Goal: Transaction & Acquisition: Purchase product/service

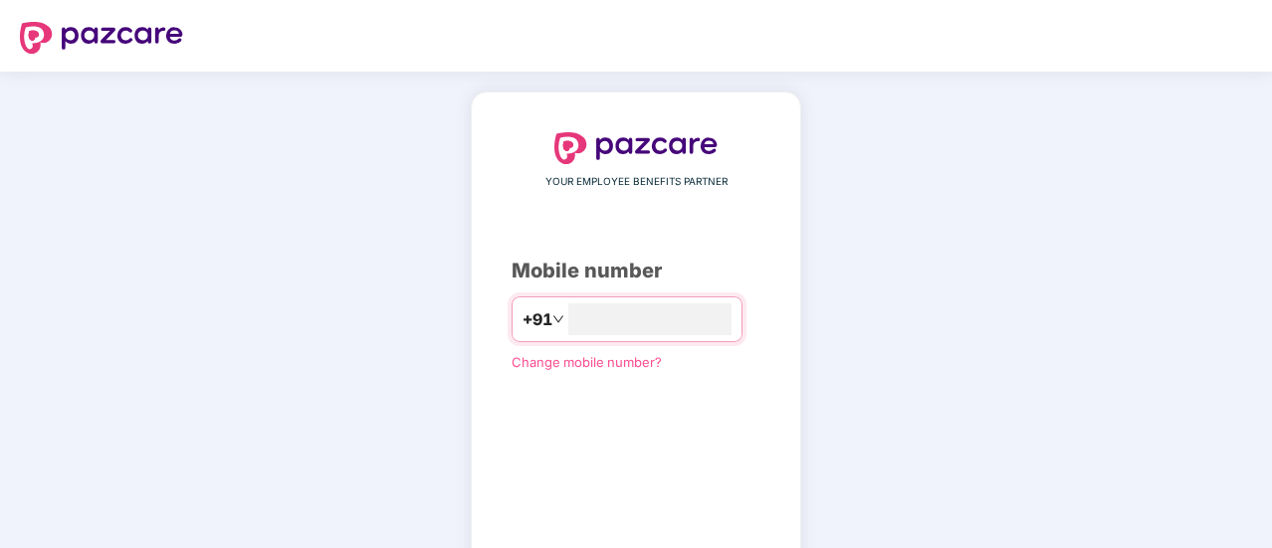
type input "**********"
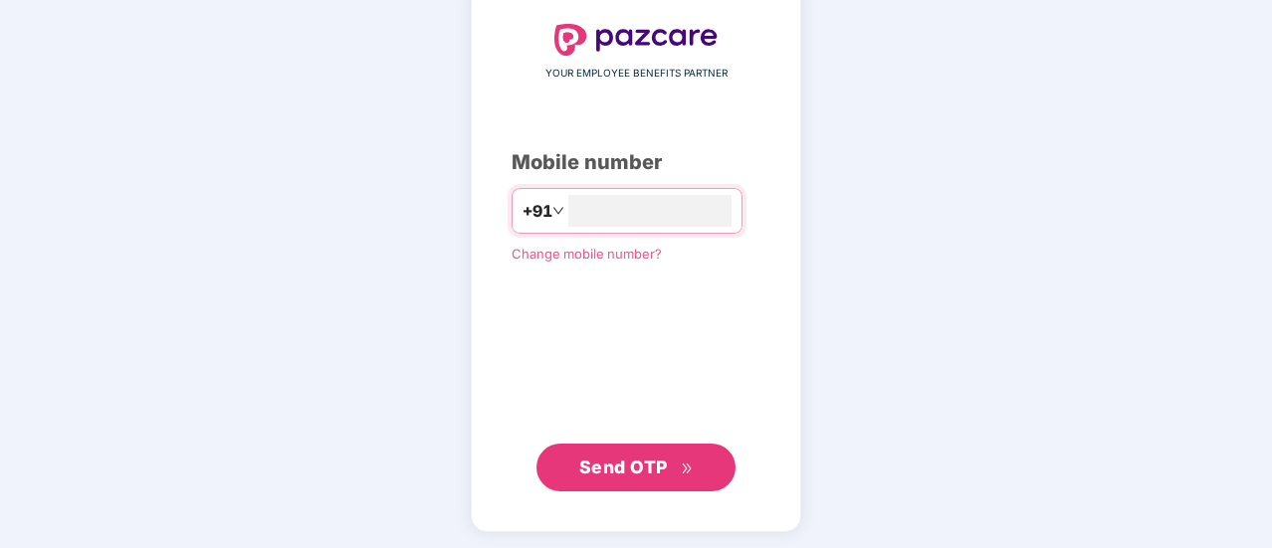
click at [625, 473] on span "Send OTP" at bounding box center [623, 467] width 89 height 21
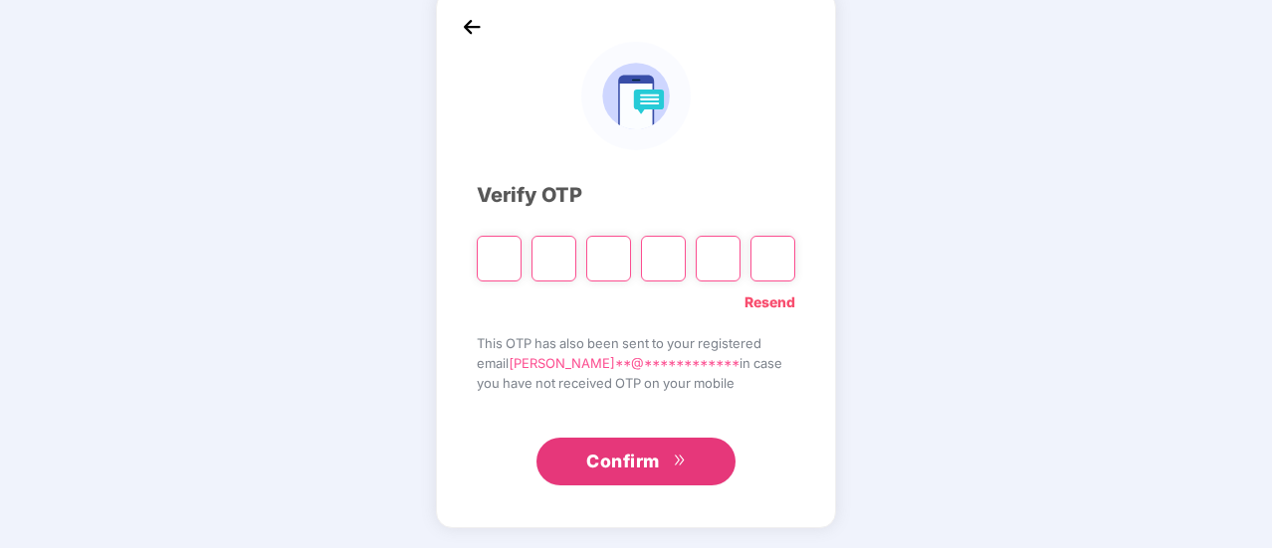
scroll to position [100, 0]
type input "*"
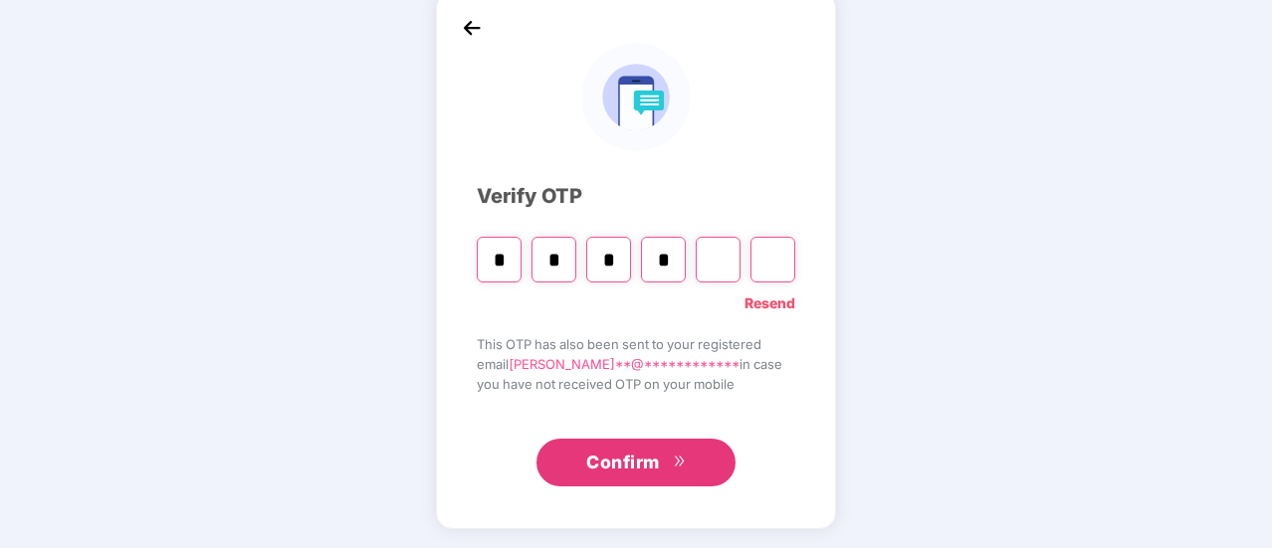
type input "*"
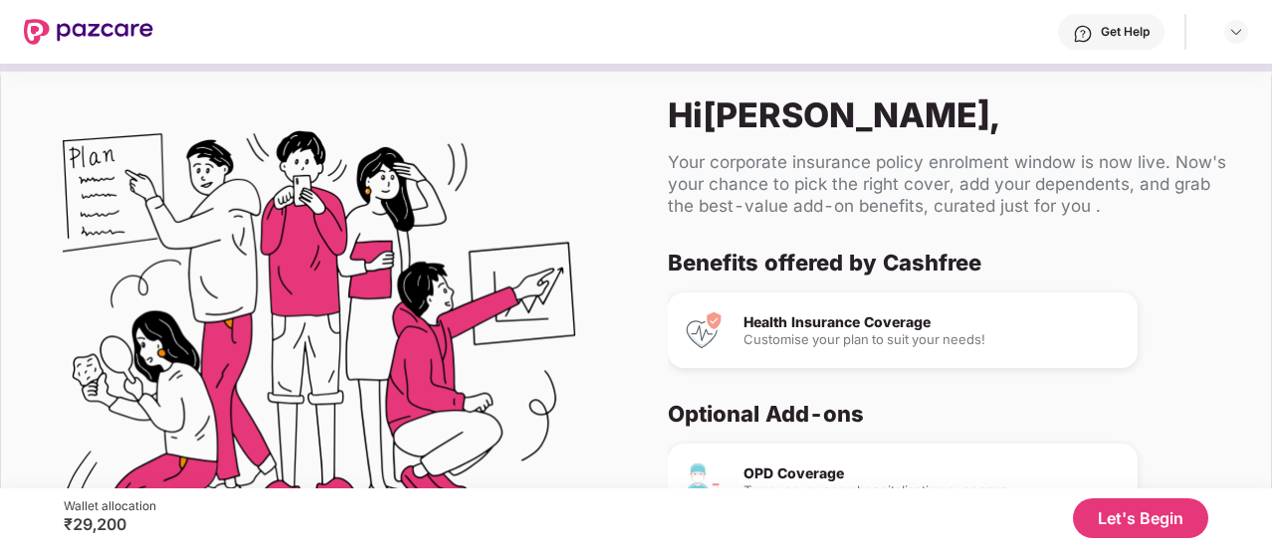
scroll to position [0, 0]
click at [1153, 514] on button "Let's Begin" at bounding box center [1140, 519] width 135 height 40
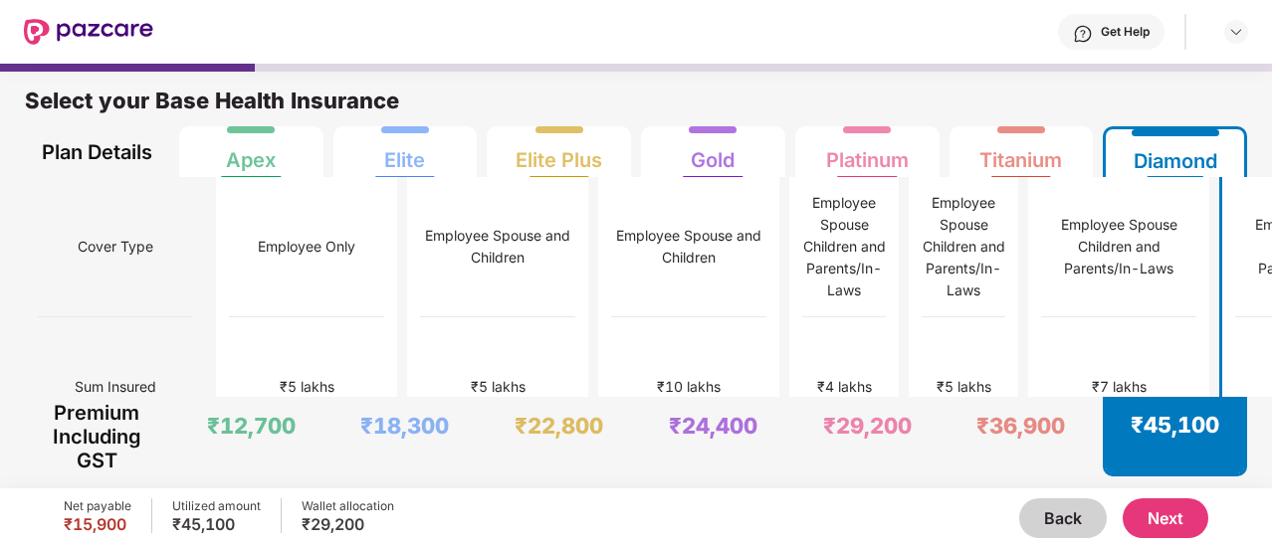
click at [1170, 518] on button "Next" at bounding box center [1165, 519] width 86 height 40
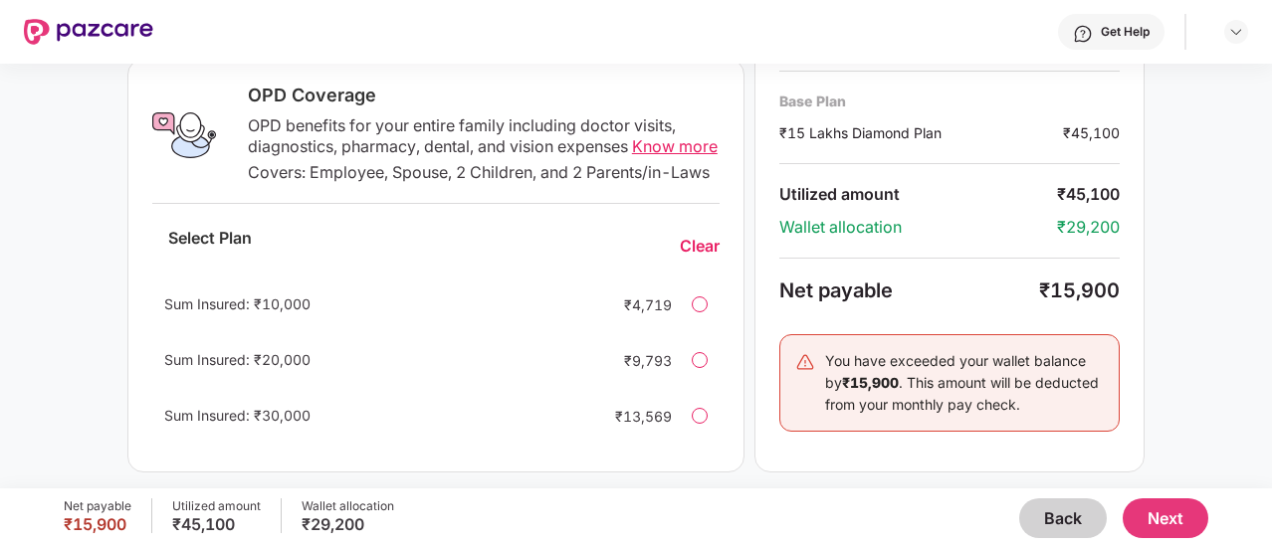
scroll to position [754, 0]
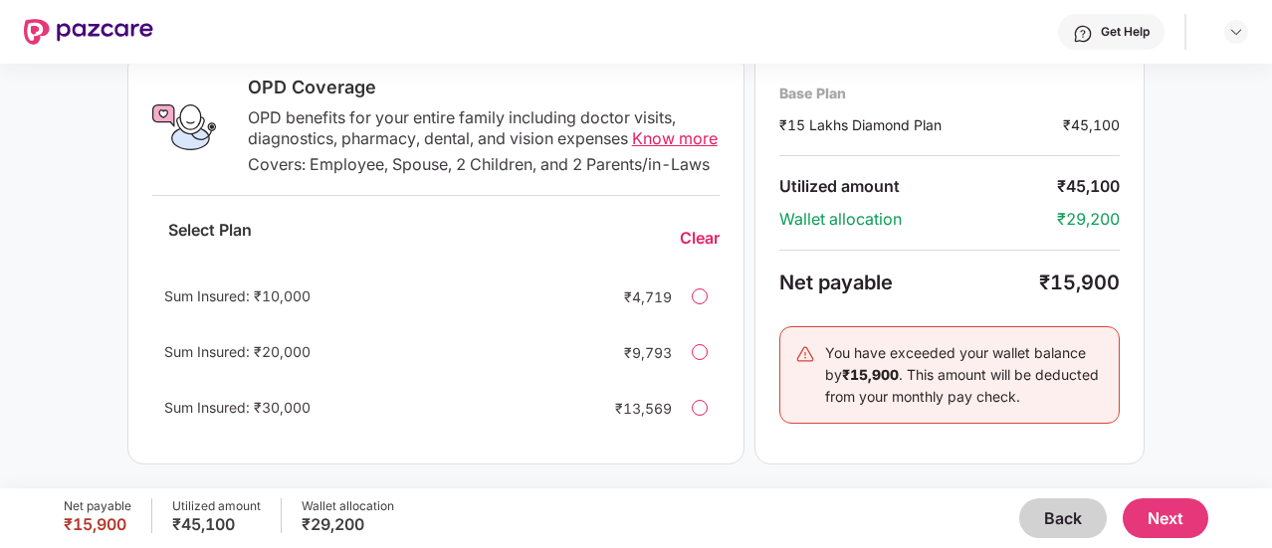
click at [707, 349] on div at bounding box center [700, 352] width 16 height 16
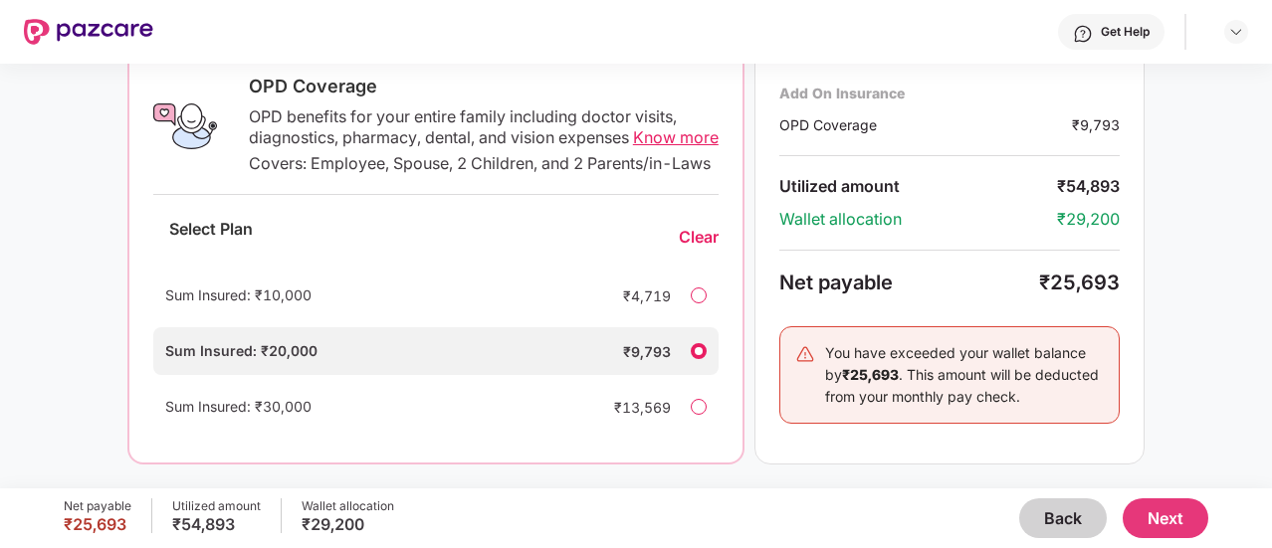
scroll to position [756, 0]
click at [695, 406] on div at bounding box center [699, 407] width 16 height 16
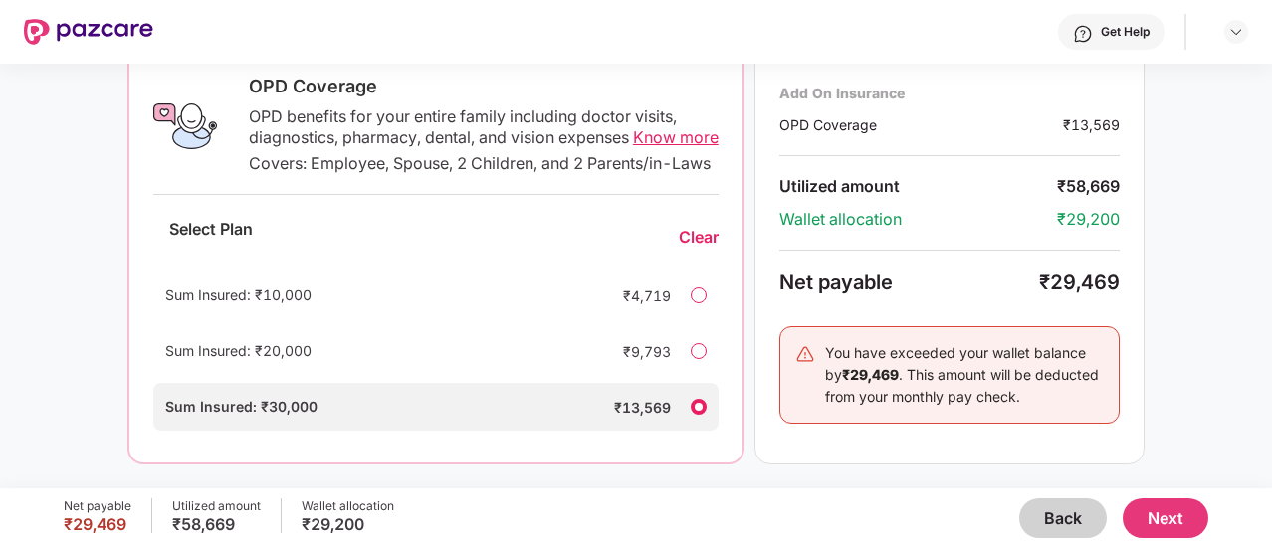
click at [707, 292] on div "Sum Insured: ₹10,000 ₹4,719" at bounding box center [435, 296] width 565 height 48
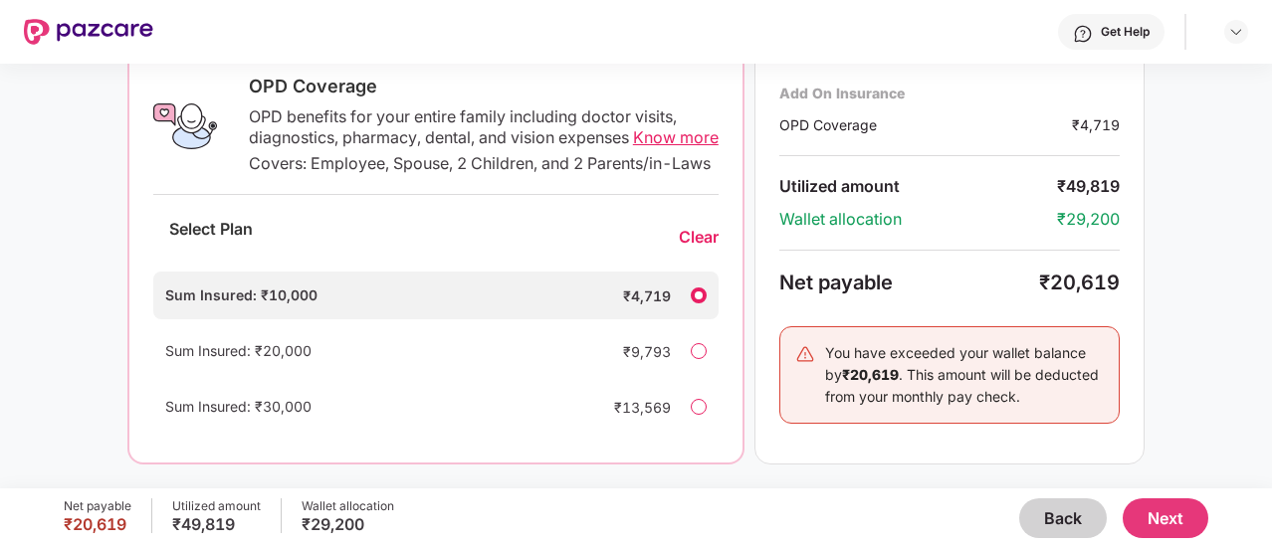
click at [693, 412] on div at bounding box center [699, 407] width 16 height 16
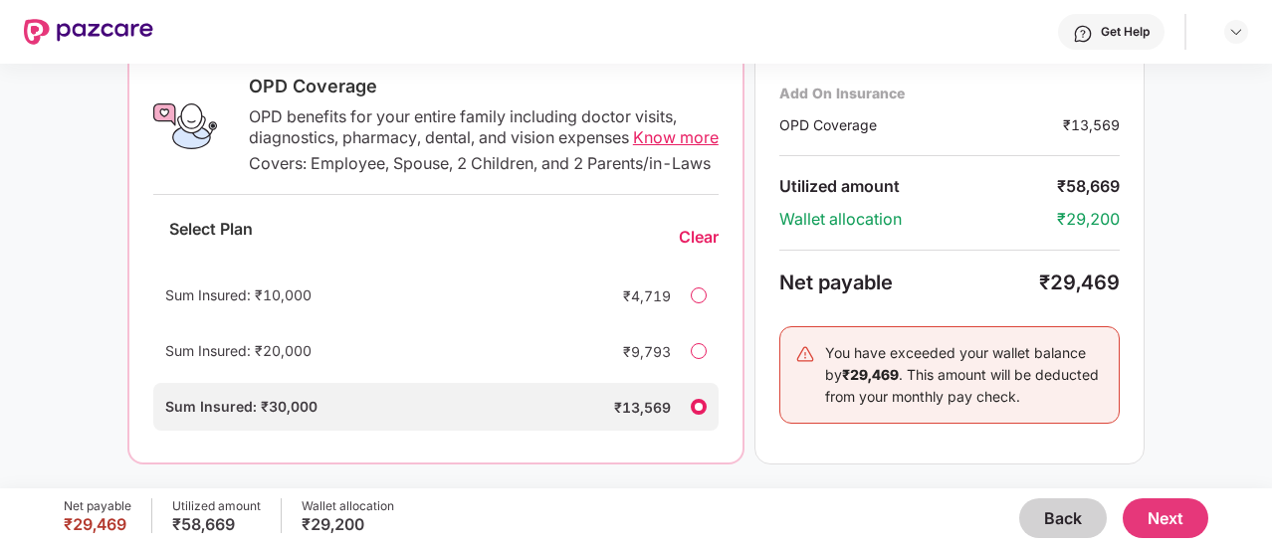
scroll to position [657, 0]
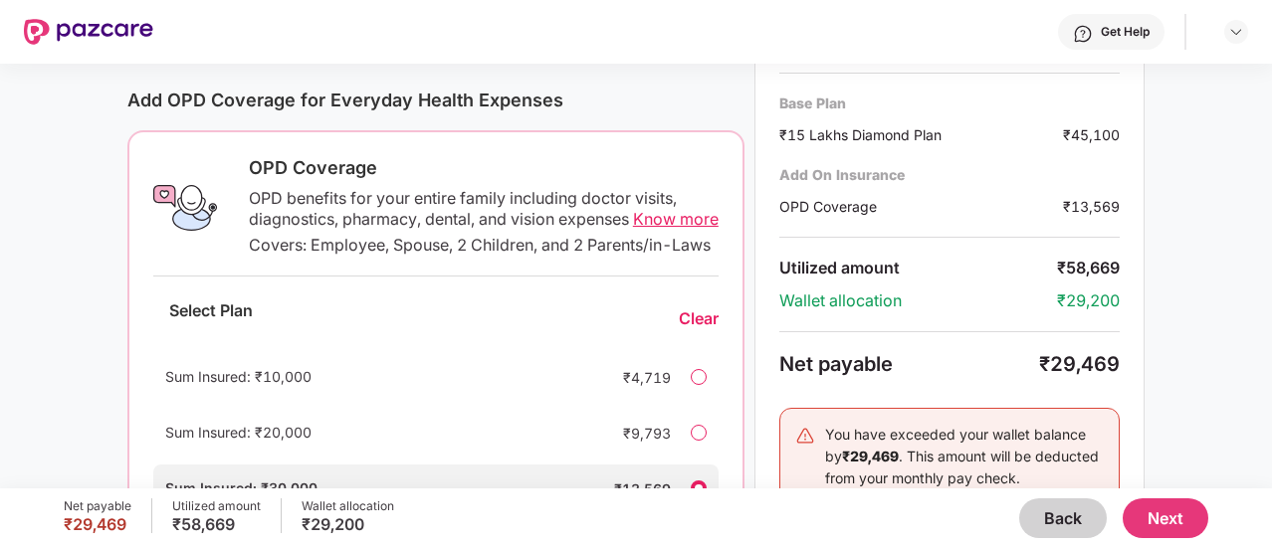
click at [696, 401] on div "Sum Insured: ₹10,000 ₹4,719" at bounding box center [435, 377] width 565 height 48
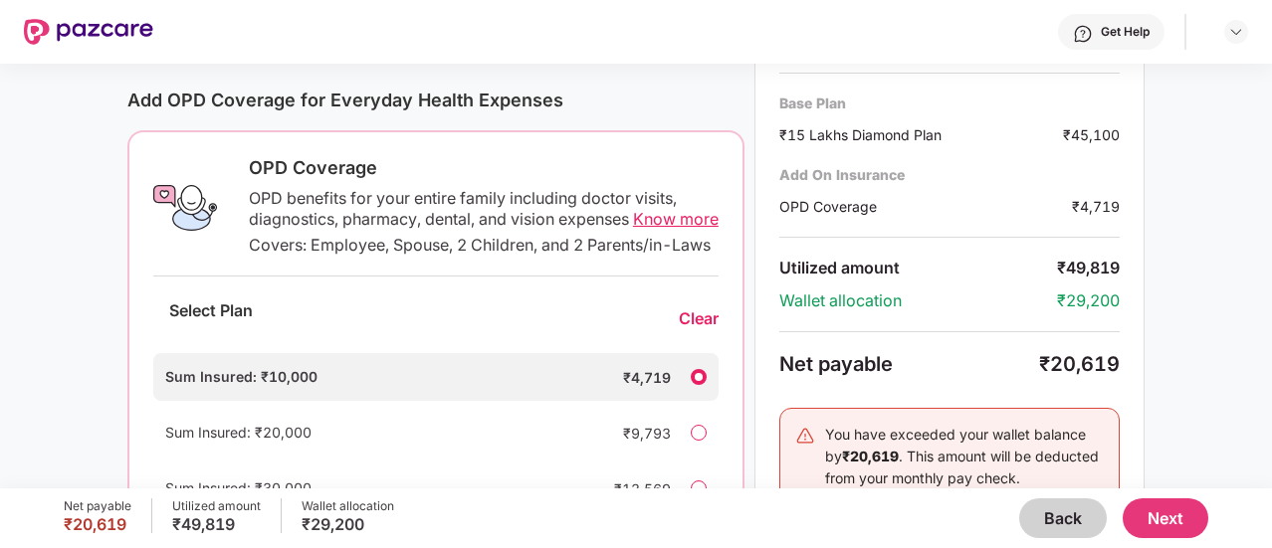
click at [692, 441] on div at bounding box center [699, 433] width 16 height 16
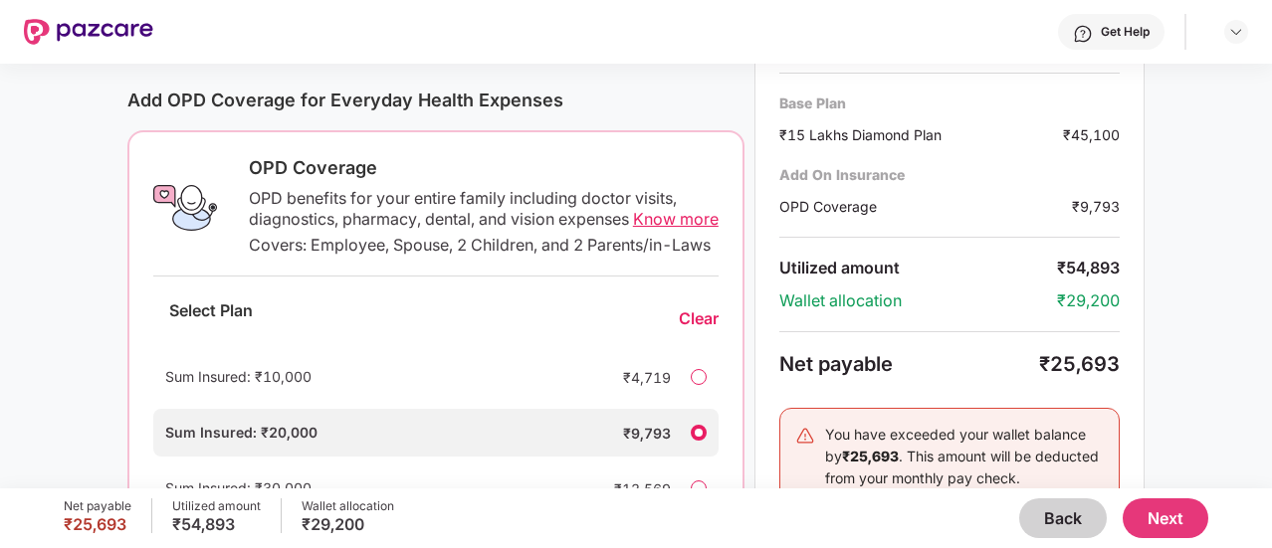
click at [643, 226] on span "Know more" at bounding box center [676, 219] width 86 height 20
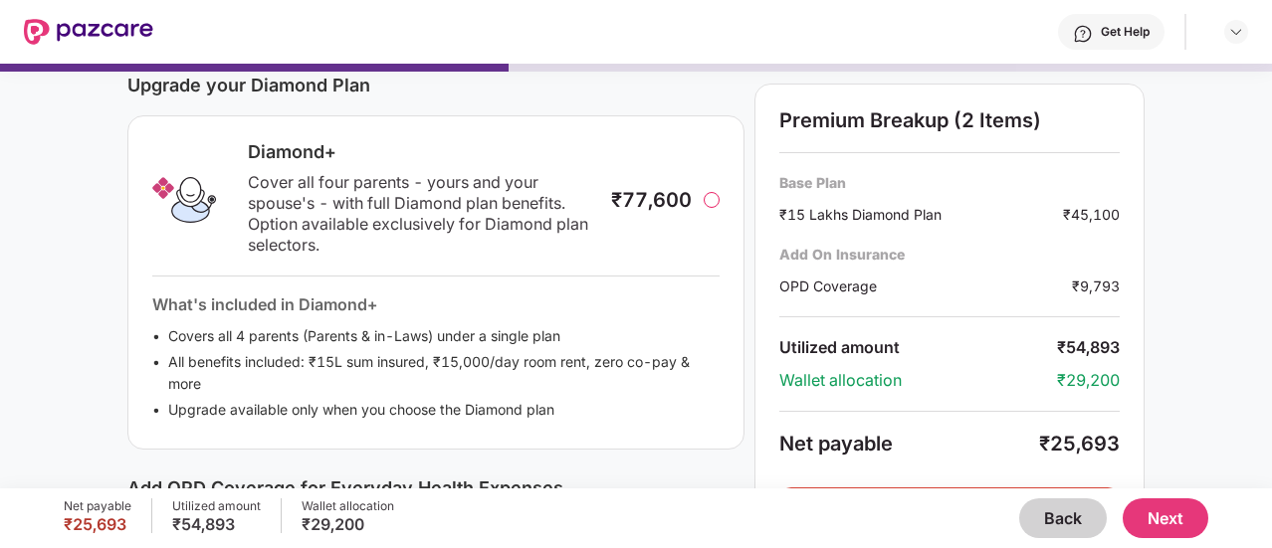
scroll to position [259, 0]
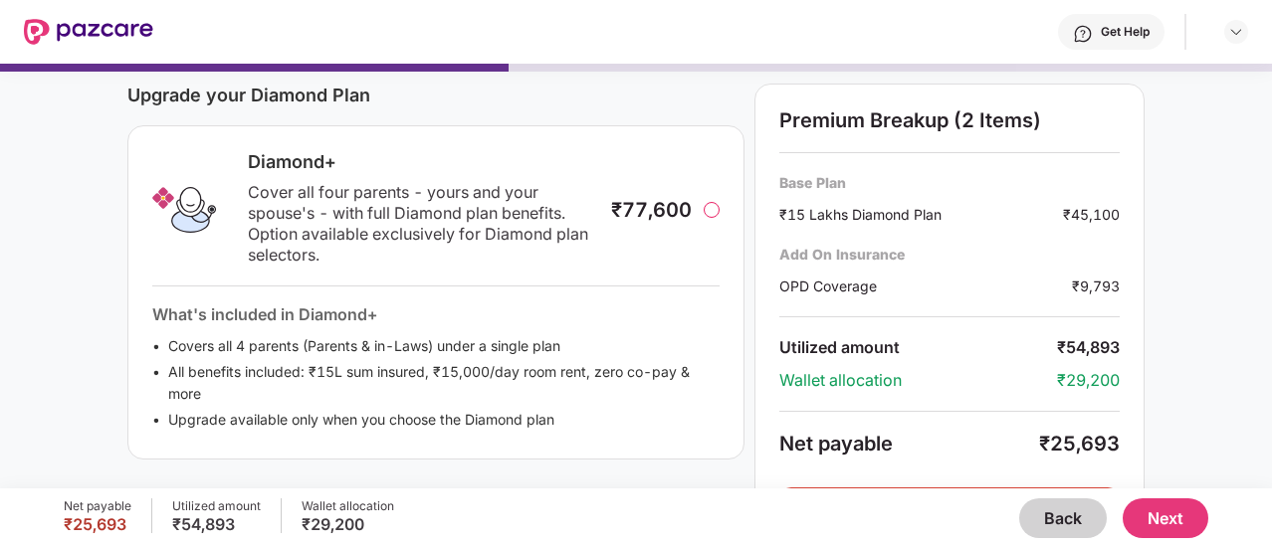
click at [709, 204] on div at bounding box center [712, 210] width 16 height 16
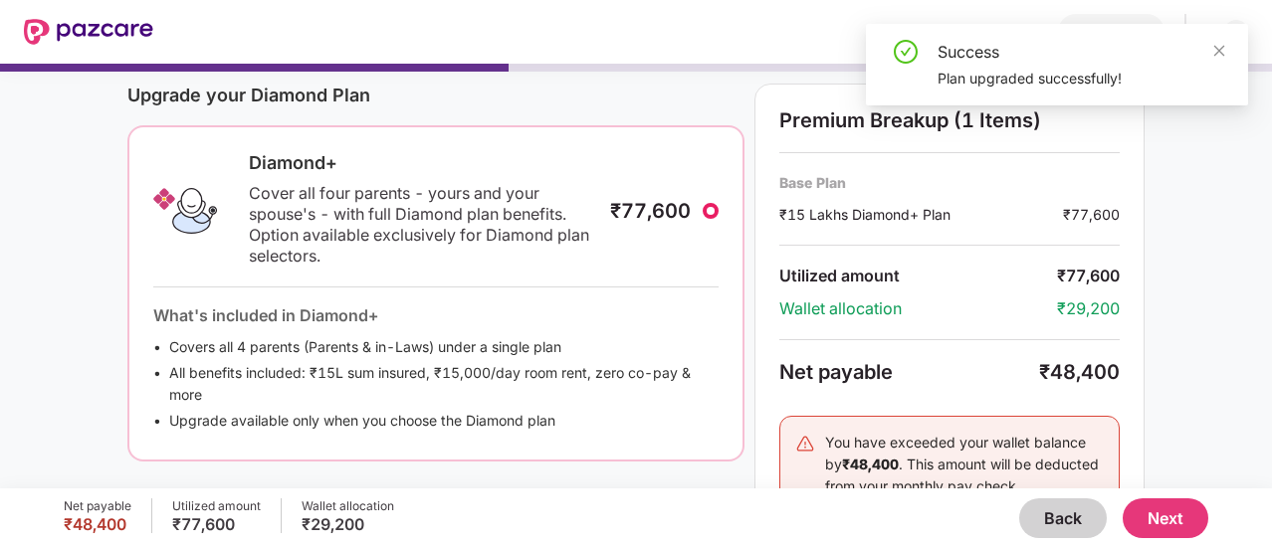
click at [707, 214] on div at bounding box center [711, 211] width 16 height 16
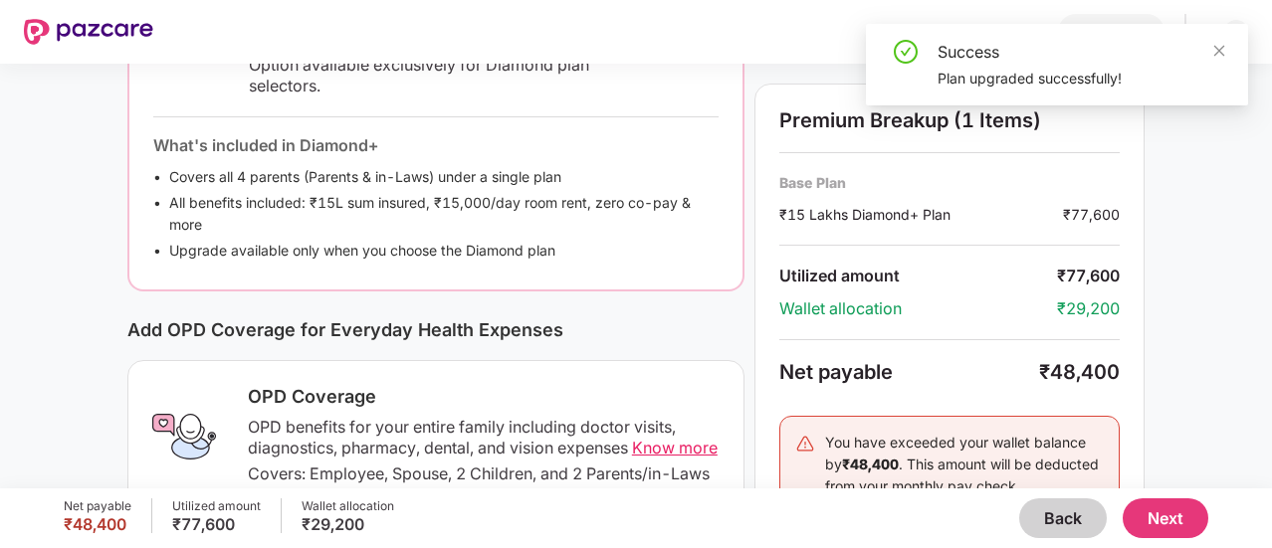
scroll to position [358, 0]
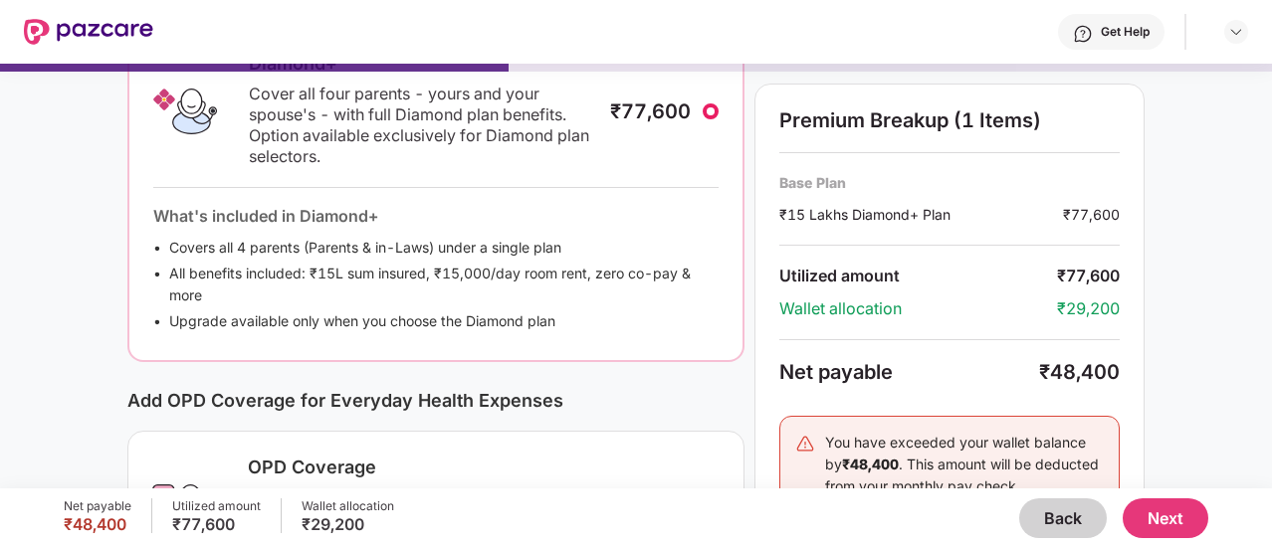
click at [1045, 520] on button "Back" at bounding box center [1063, 519] width 88 height 40
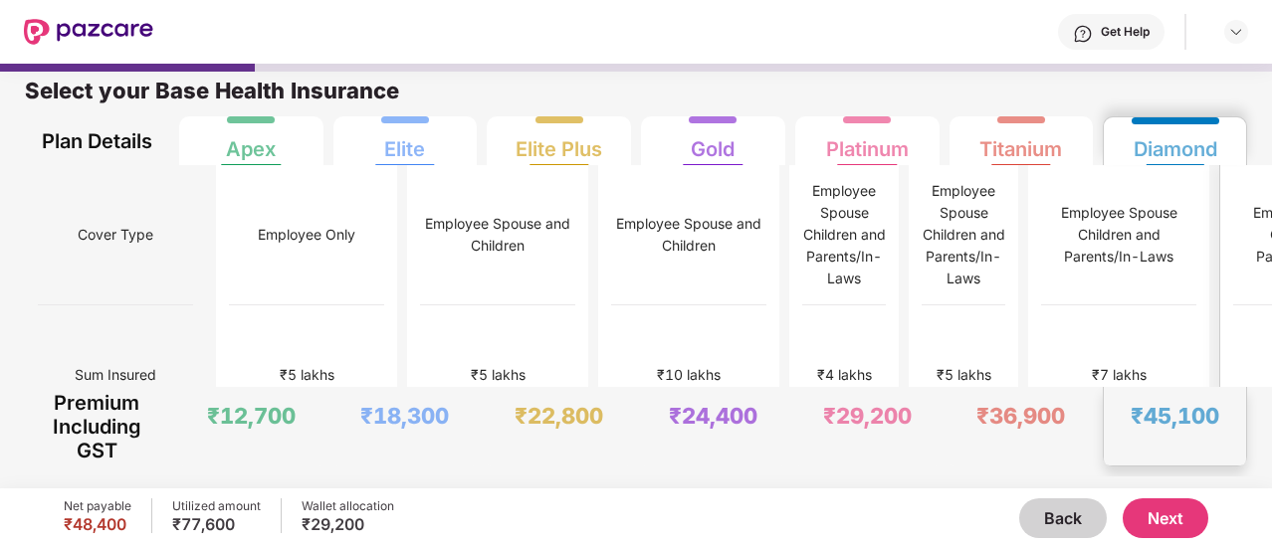
click at [1205, 388] on div "₹45,100" at bounding box center [1175, 426] width 142 height 79
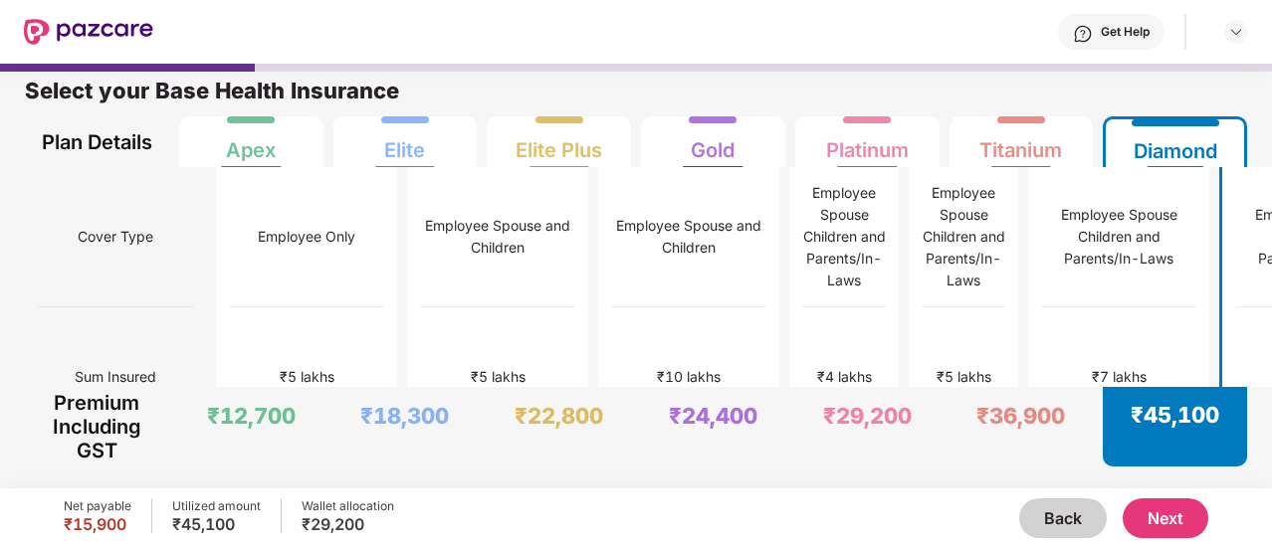
click at [1182, 520] on button "Next" at bounding box center [1165, 519] width 86 height 40
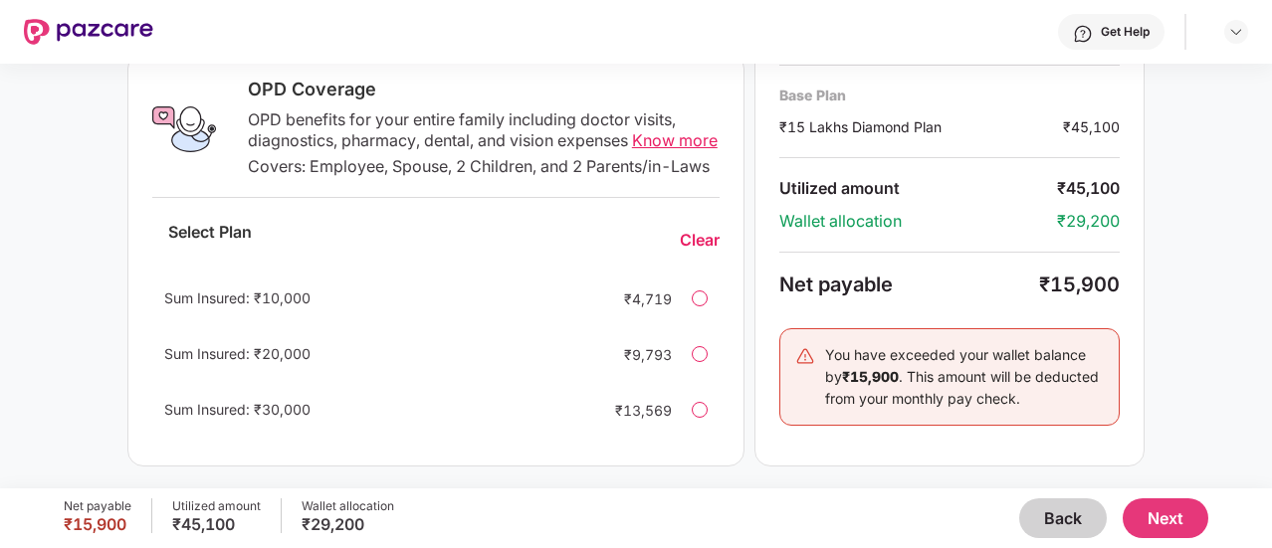
scroll to position [754, 0]
click at [694, 409] on div at bounding box center [700, 408] width 16 height 16
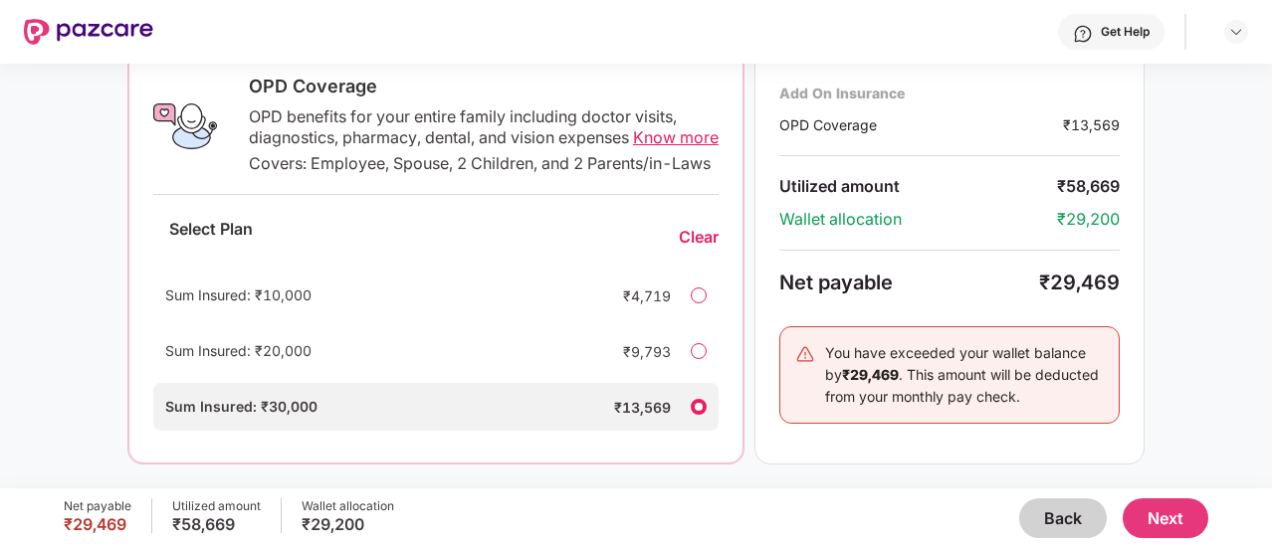
scroll to position [757, 0]
click at [633, 135] on span "Know more" at bounding box center [676, 137] width 86 height 20
click at [708, 230] on div "Clear" at bounding box center [699, 237] width 40 height 21
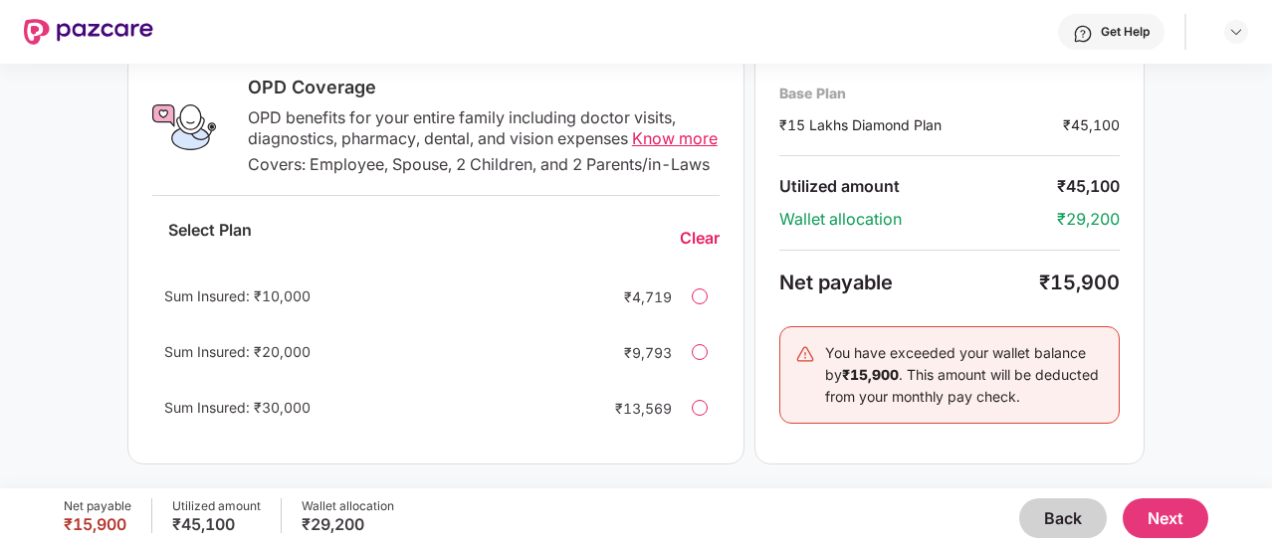
scroll to position [754, 0]
click at [701, 404] on div at bounding box center [700, 408] width 16 height 16
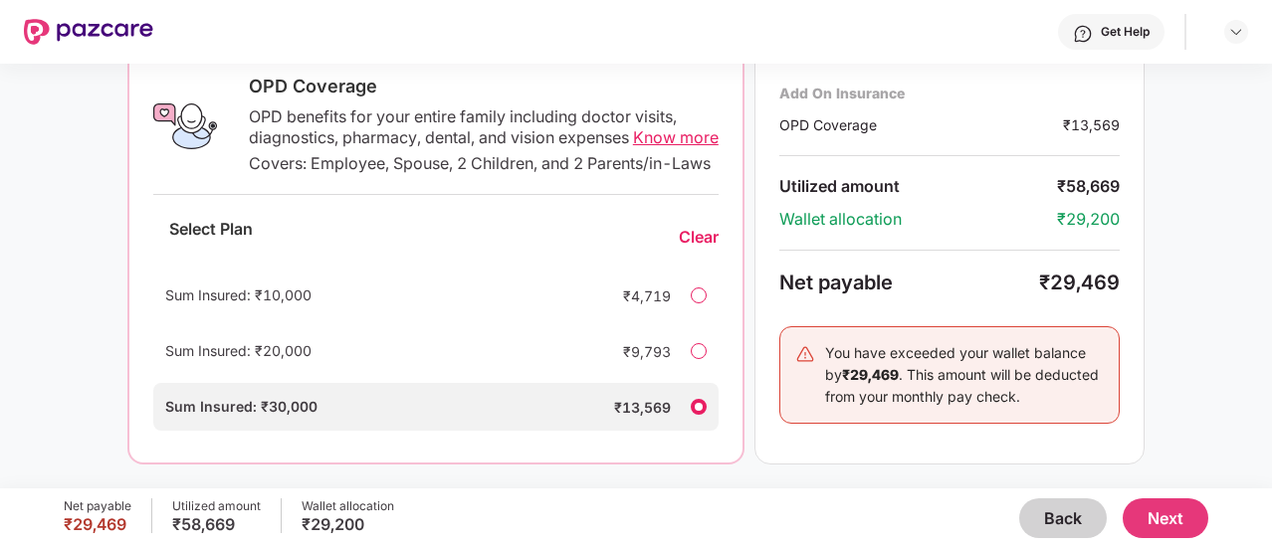
click at [699, 343] on div at bounding box center [699, 351] width 16 height 16
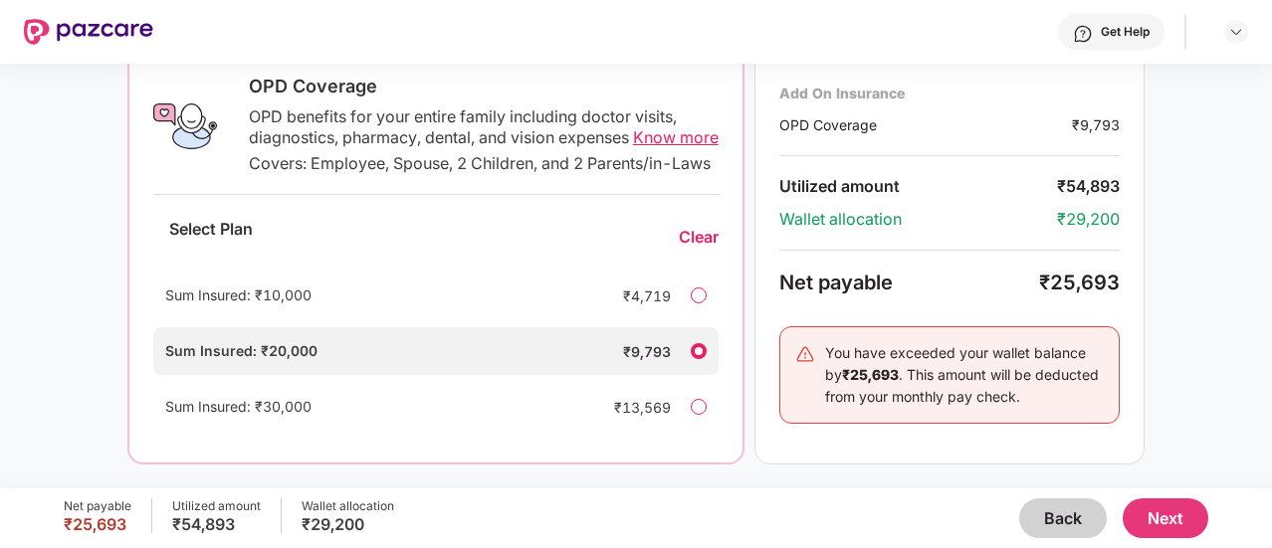
click at [699, 294] on div at bounding box center [699, 296] width 16 height 16
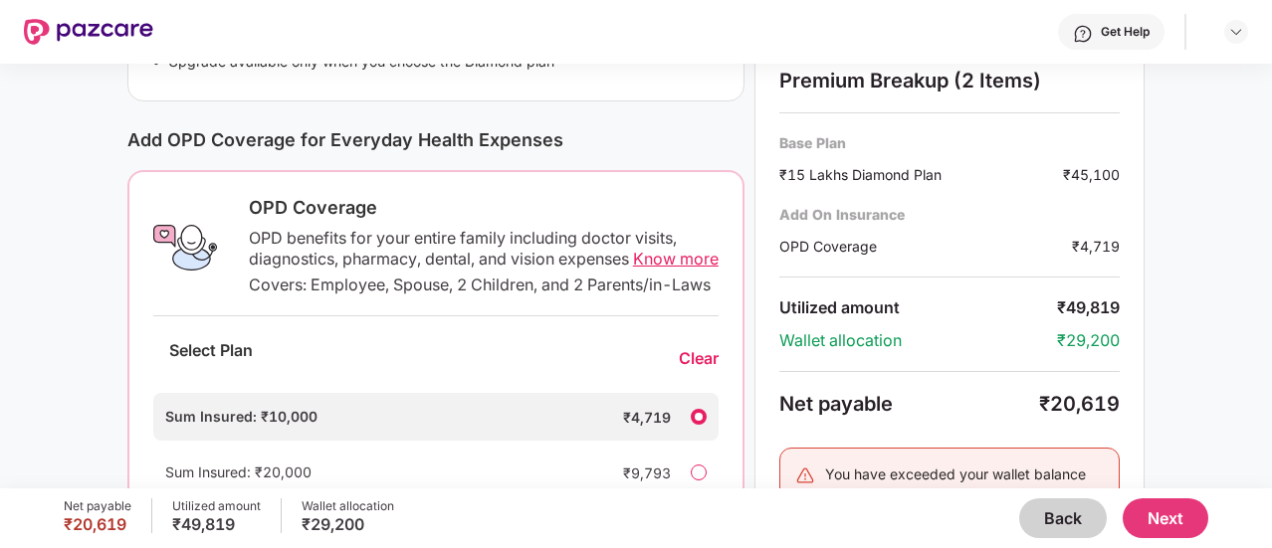
scroll to position [658, 0]
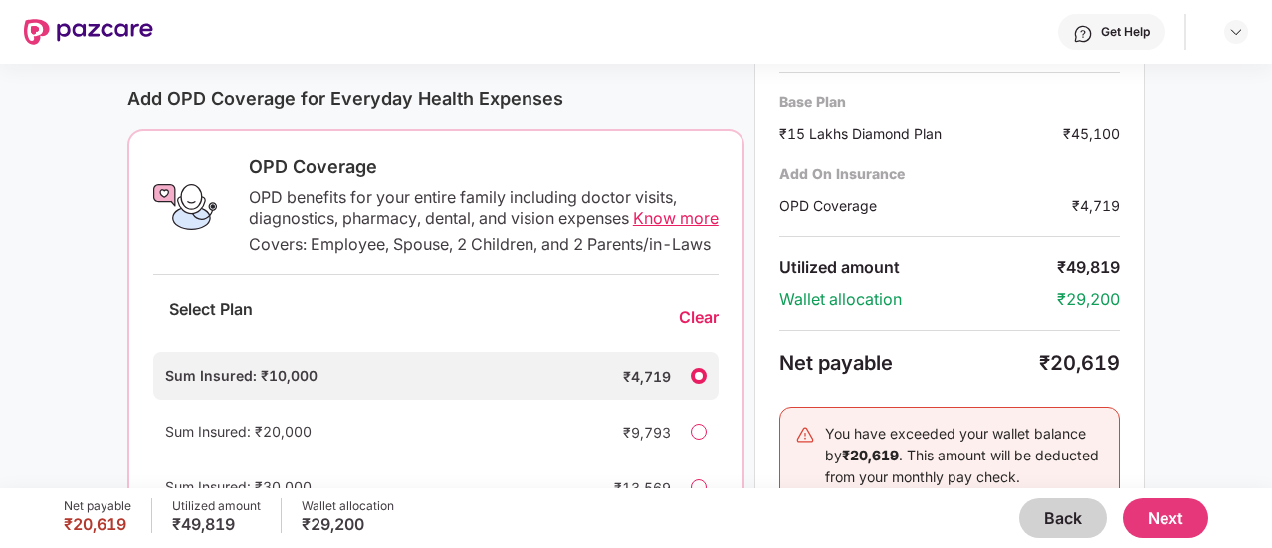
click at [671, 453] on div "Sum Insured: ₹20,000 ₹9,793" at bounding box center [435, 432] width 565 height 48
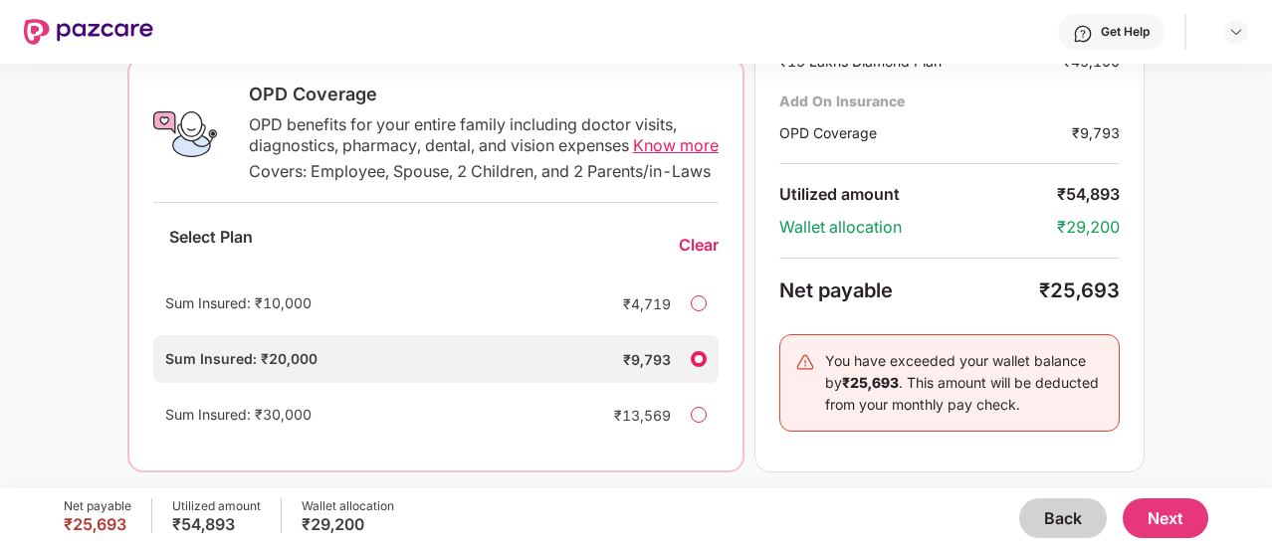
scroll to position [757, 0]
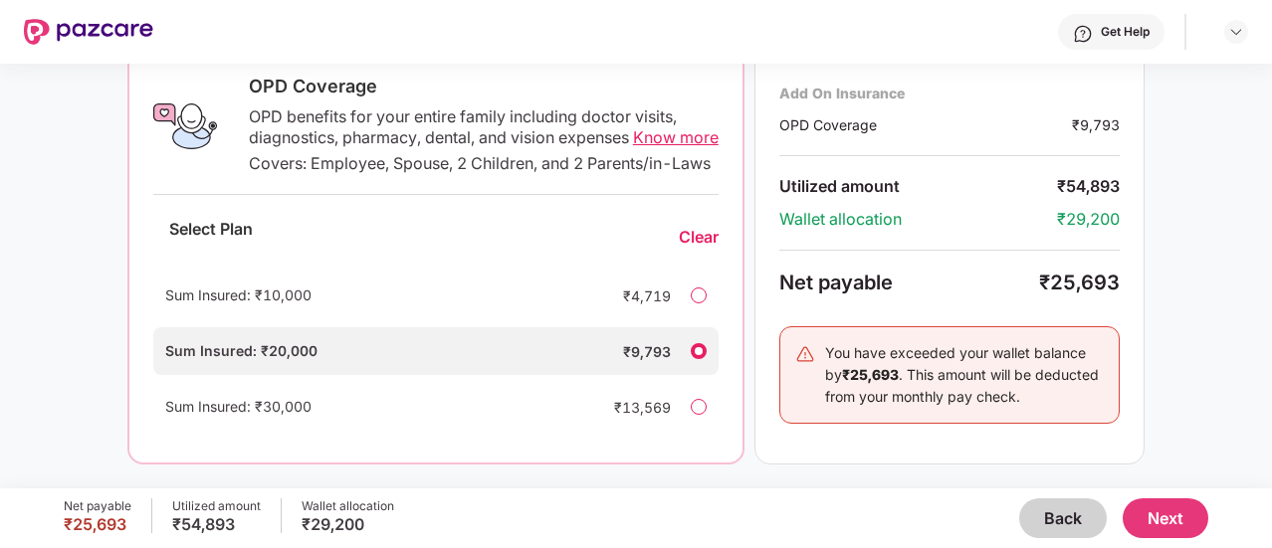
click at [633, 135] on span "Know more" at bounding box center [676, 137] width 86 height 20
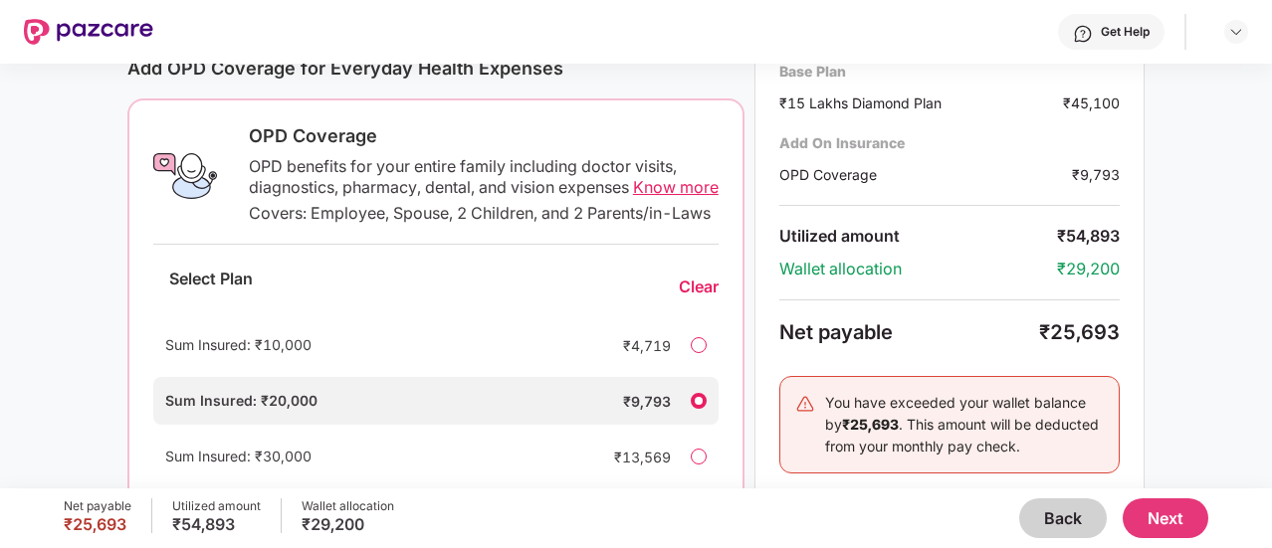
scroll to position [658, 0]
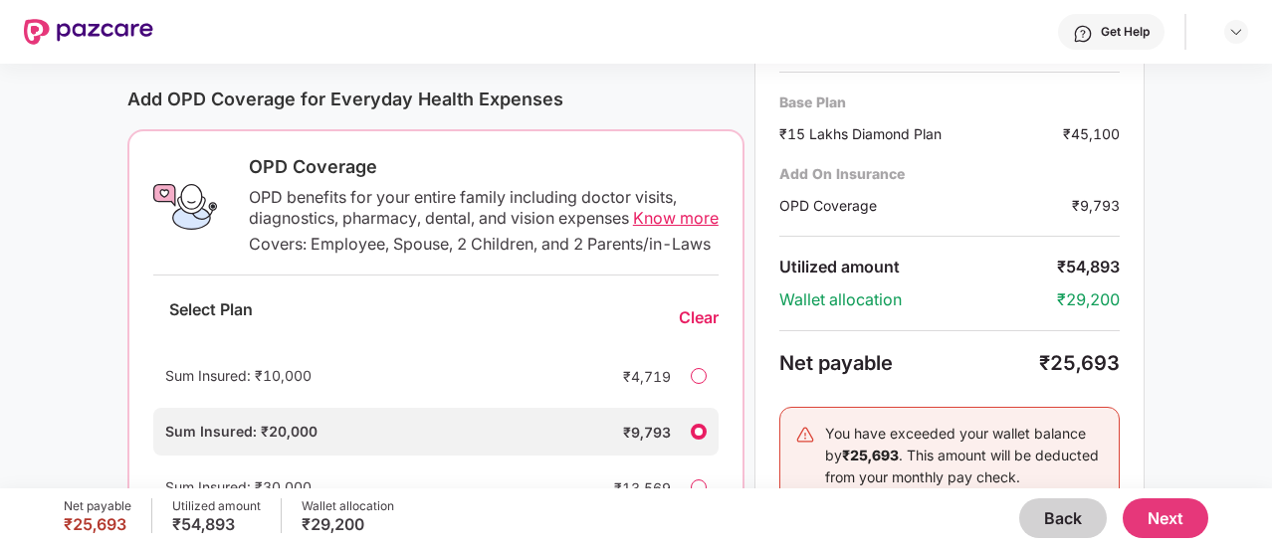
click at [699, 384] on div at bounding box center [699, 376] width 16 height 16
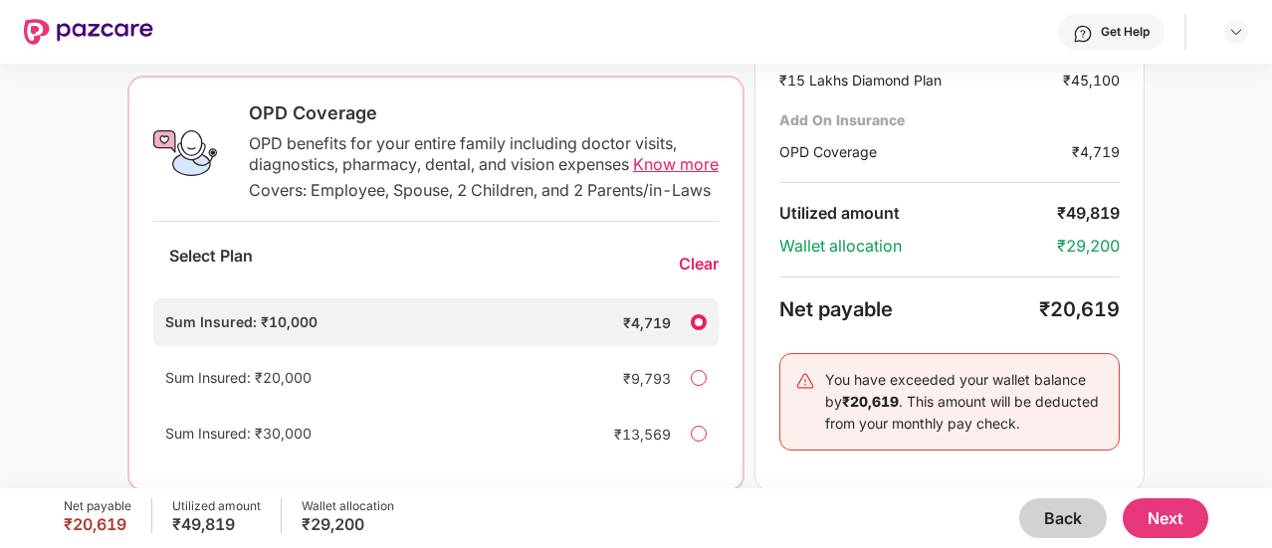
scroll to position [757, 0]
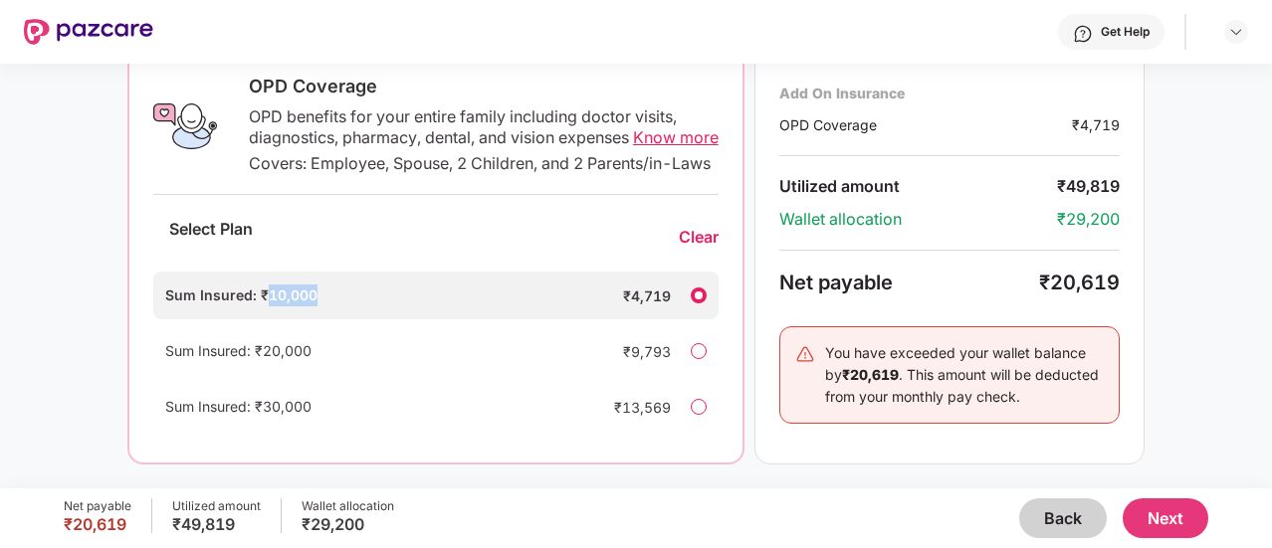
drag, startPoint x: 316, startPoint y: 304, endPoint x: 333, endPoint y: 305, distance: 16.9
click at [333, 305] on div "Sum Insured: ₹10,000" at bounding box center [374, 296] width 418 height 22
click at [1158, 519] on button "Next" at bounding box center [1165, 519] width 86 height 40
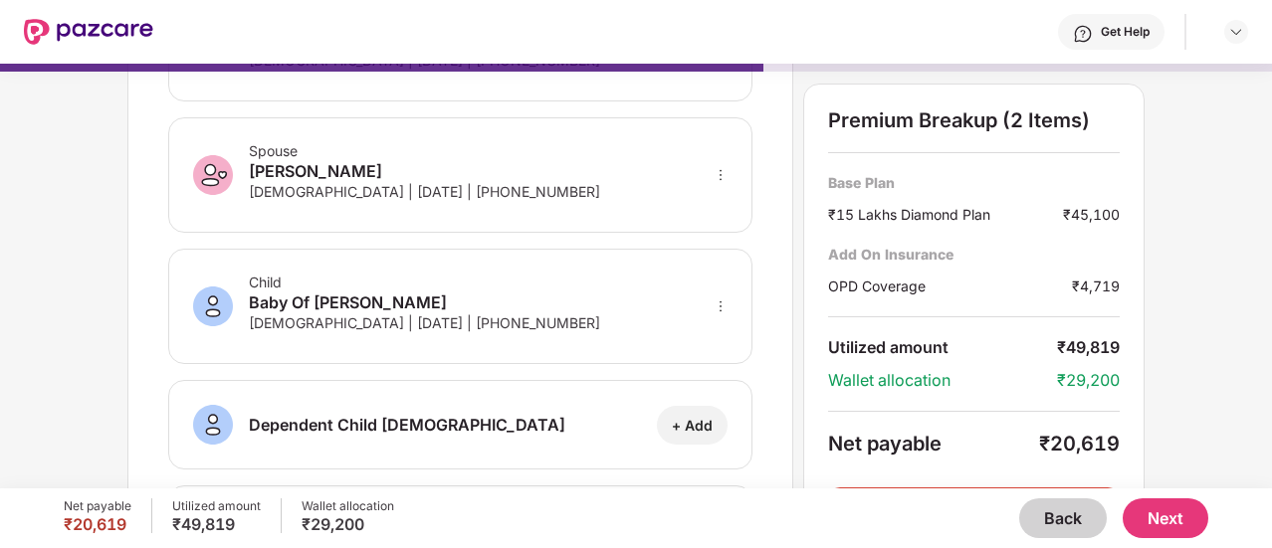
scroll to position [199, 0]
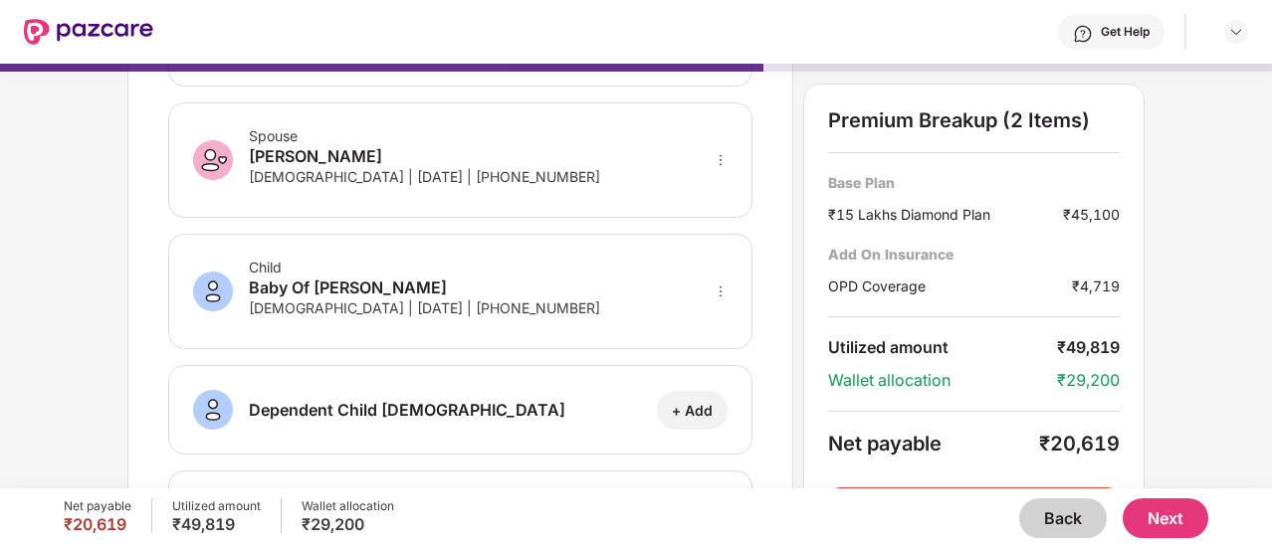
click at [715, 286] on icon "more" at bounding box center [721, 292] width 14 height 14
click at [693, 318] on img at bounding box center [695, 320] width 16 height 16
select select "****"
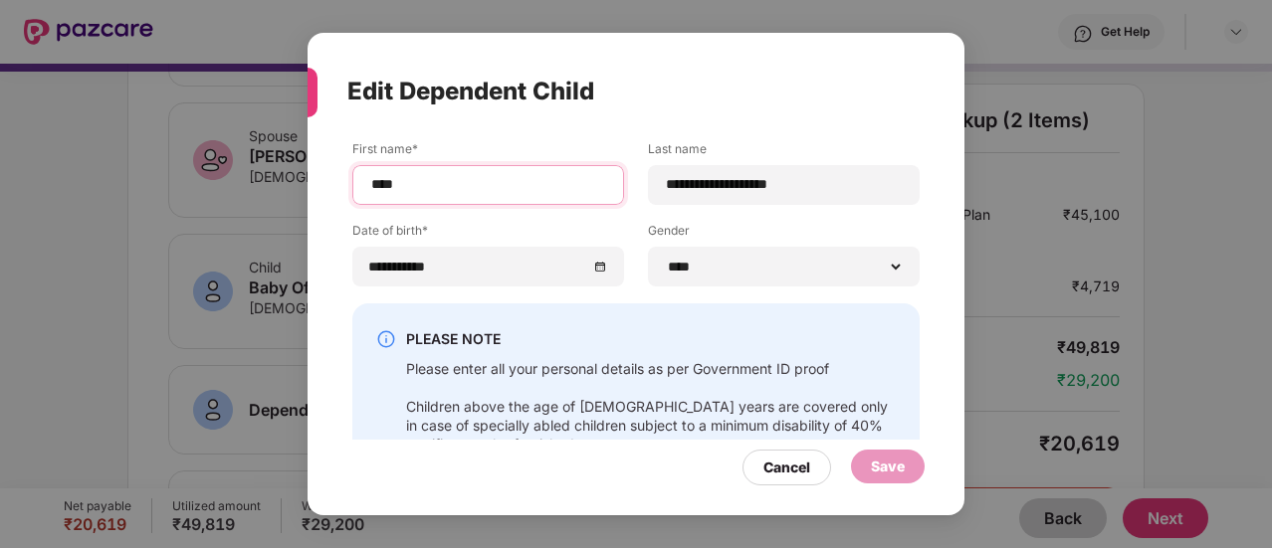
drag, startPoint x: 462, startPoint y: 184, endPoint x: 342, endPoint y: 180, distance: 119.5
click at [342, 180] on div "**********" at bounding box center [635, 312] width 657 height 365
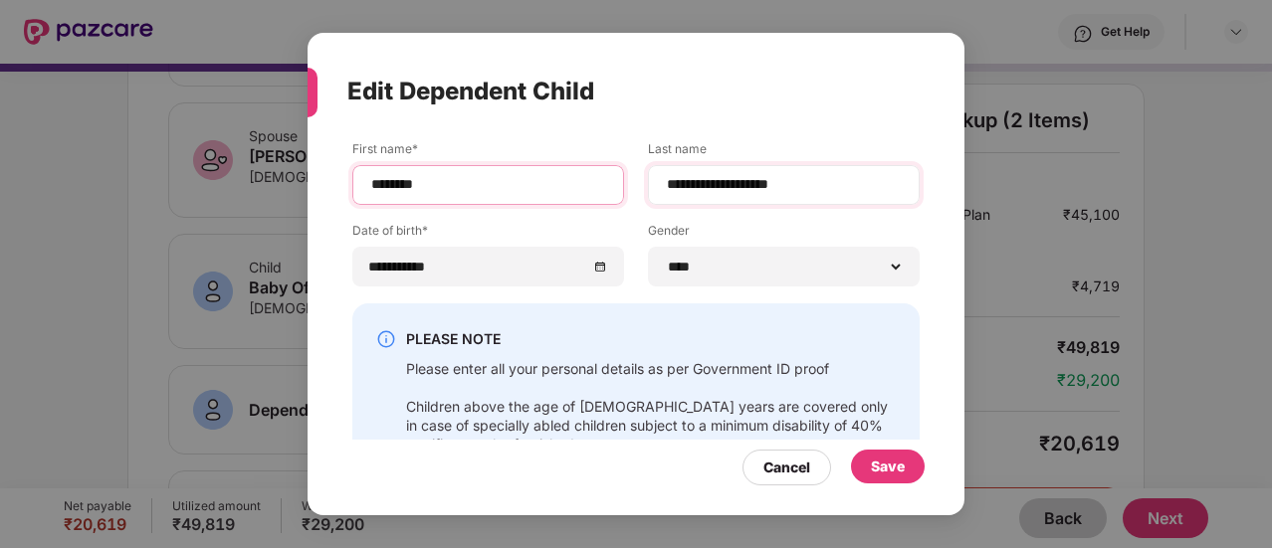
type input "********"
click at [782, 174] on div "**********" at bounding box center [784, 185] width 272 height 40
drag, startPoint x: 827, startPoint y: 184, endPoint x: 629, endPoint y: 182, distance: 198.0
click at [629, 182] on div "**********" at bounding box center [635, 221] width 567 height 163
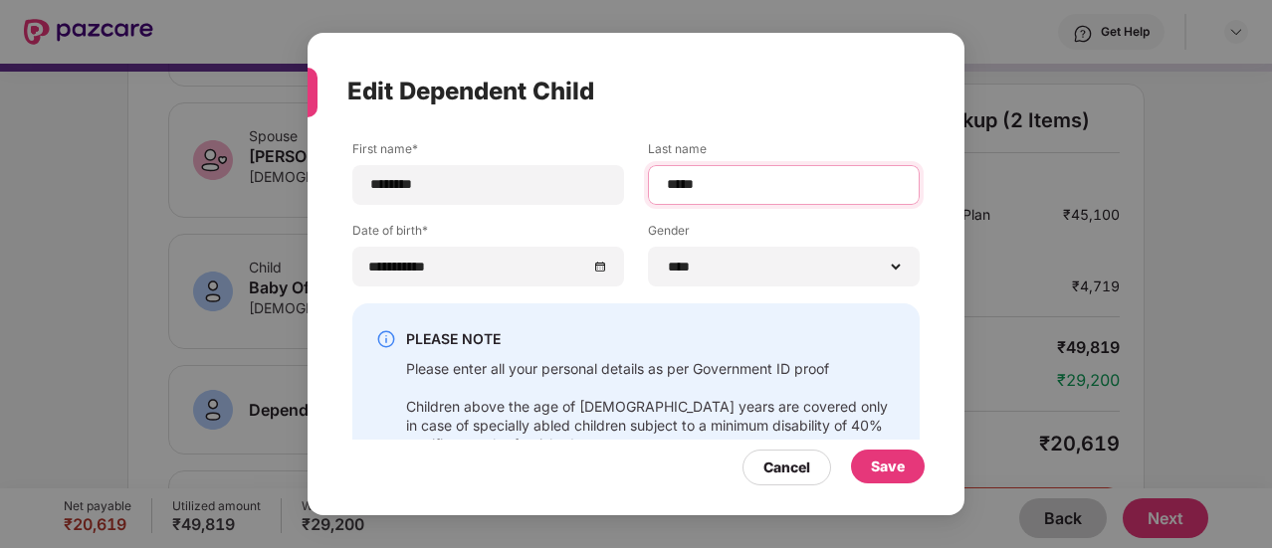
type input "*****"
click at [767, 119] on div "Edit Dependent Child" at bounding box center [611, 92] width 529 height 78
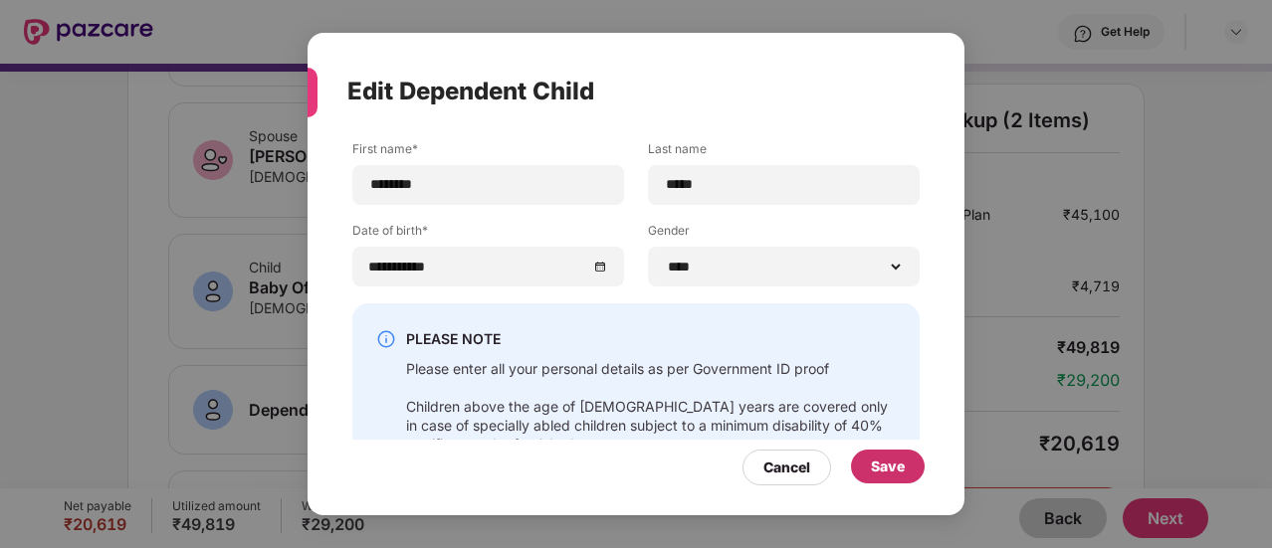
click at [878, 469] on div "Save" at bounding box center [888, 467] width 34 height 22
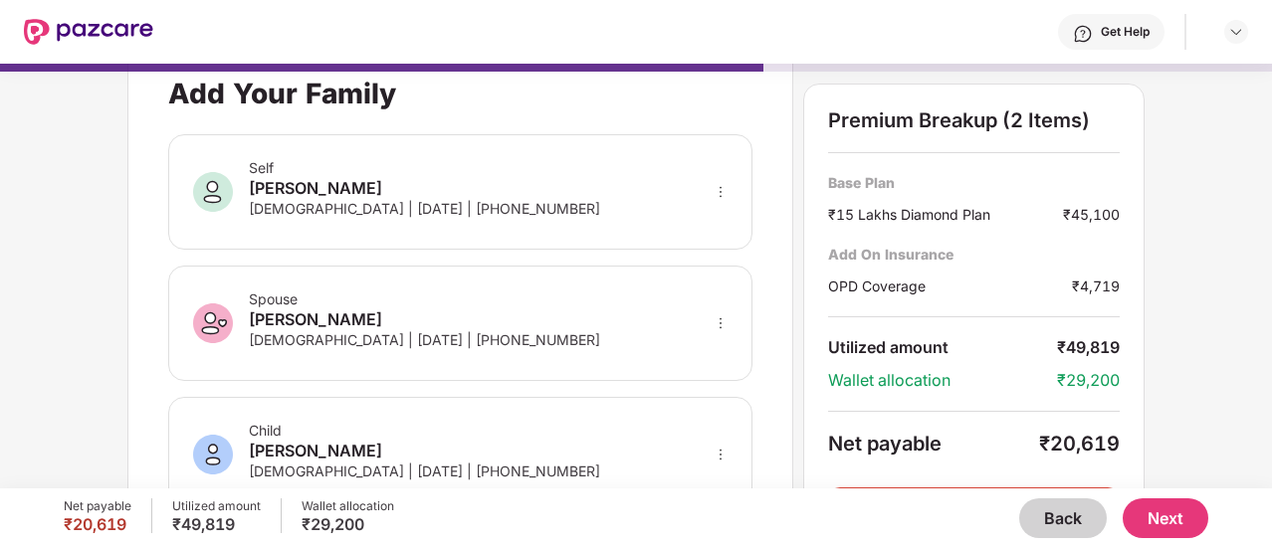
scroll to position [33, 0]
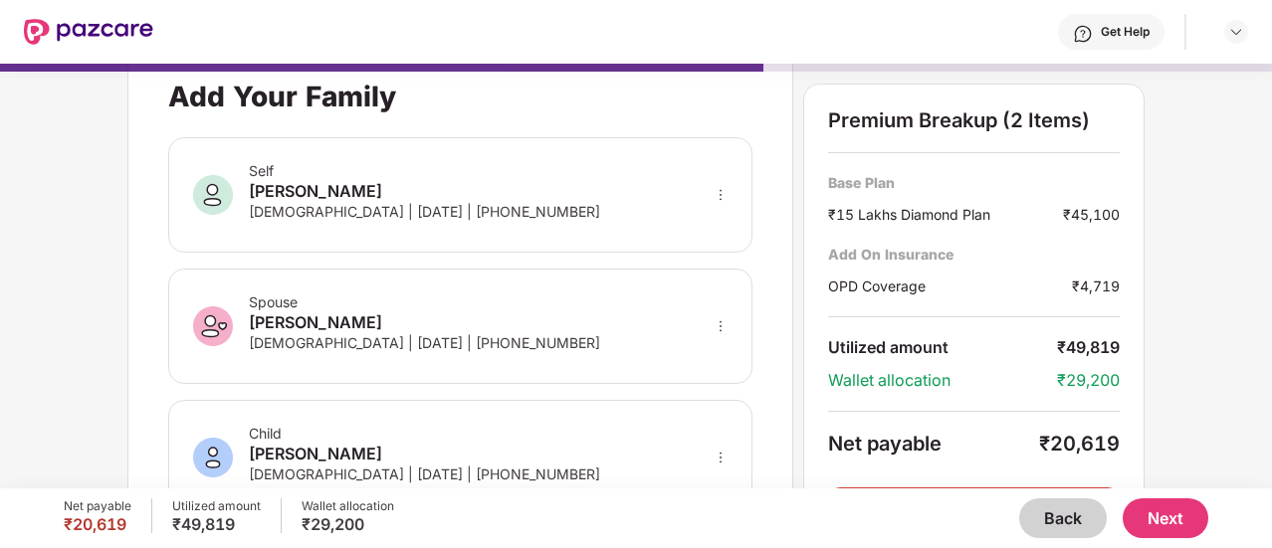
click at [1172, 531] on button "Next" at bounding box center [1165, 519] width 86 height 40
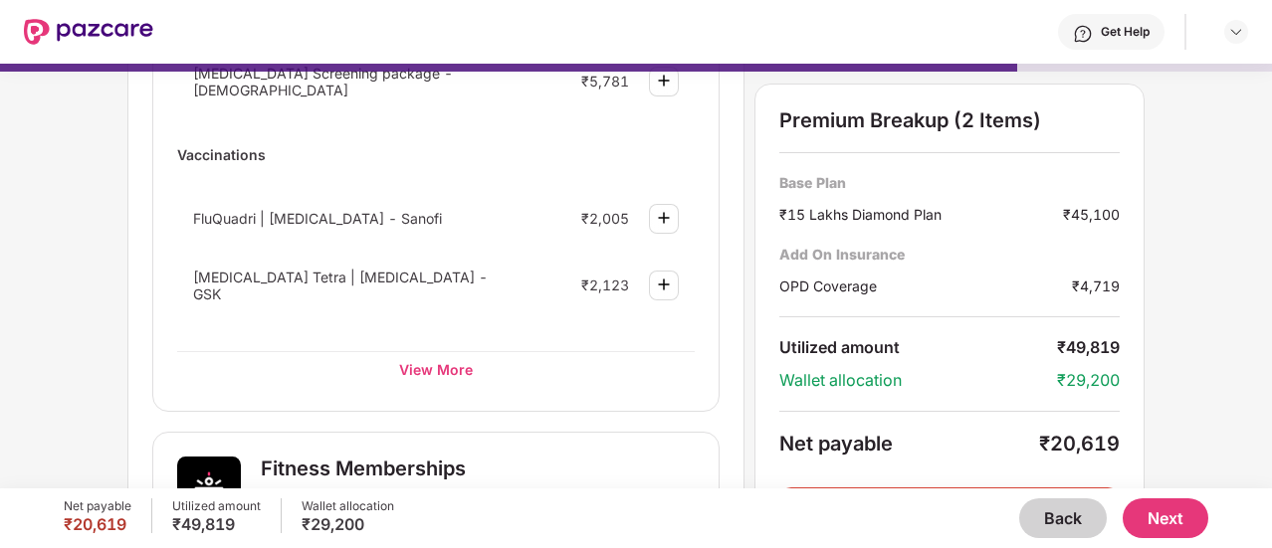
scroll to position [498, 0]
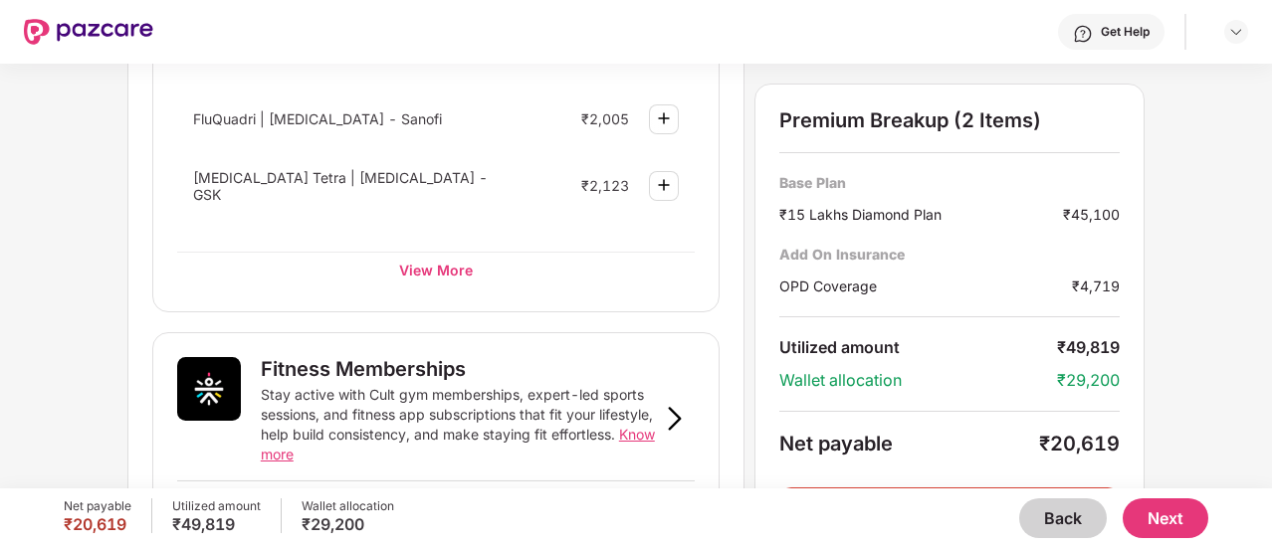
click at [1170, 524] on button "Next" at bounding box center [1165, 519] width 86 height 40
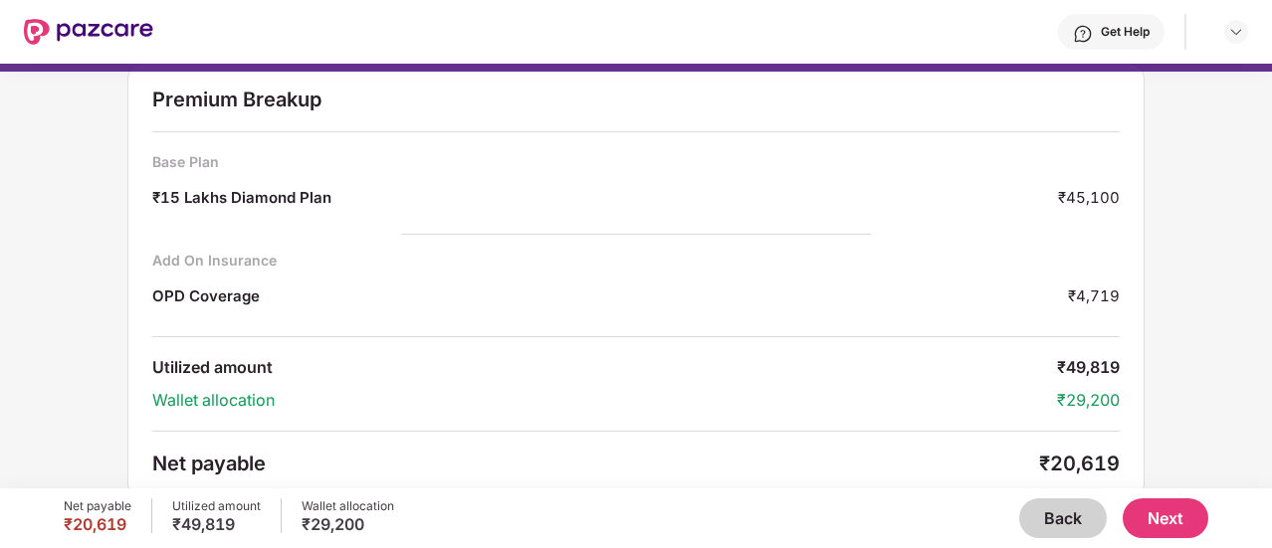
scroll to position [0, 0]
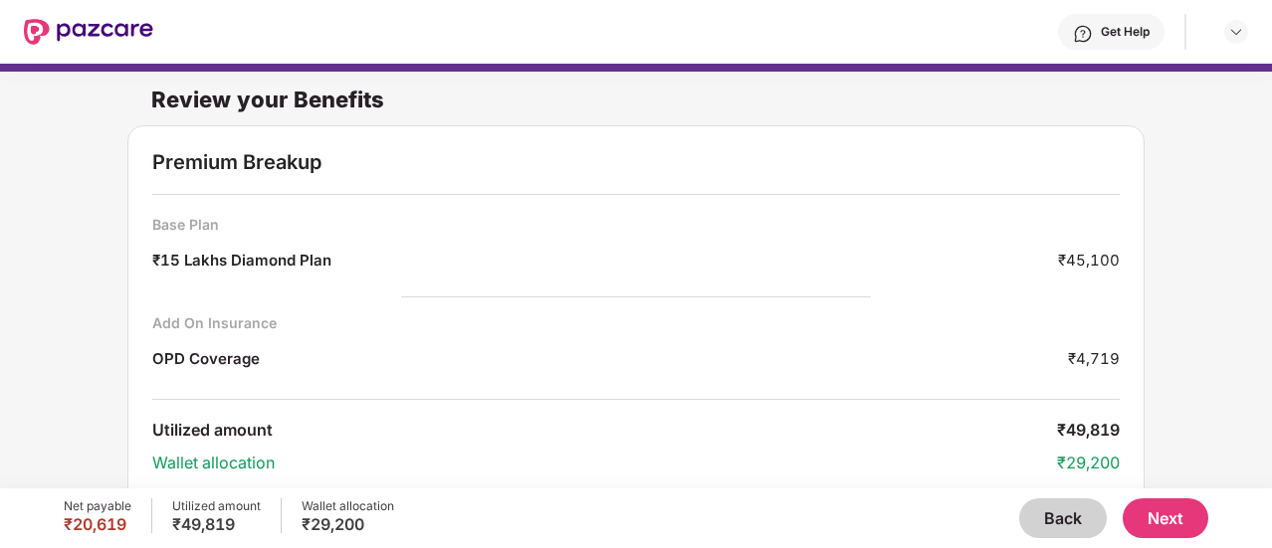
click at [1169, 524] on button "Next" at bounding box center [1165, 519] width 86 height 40
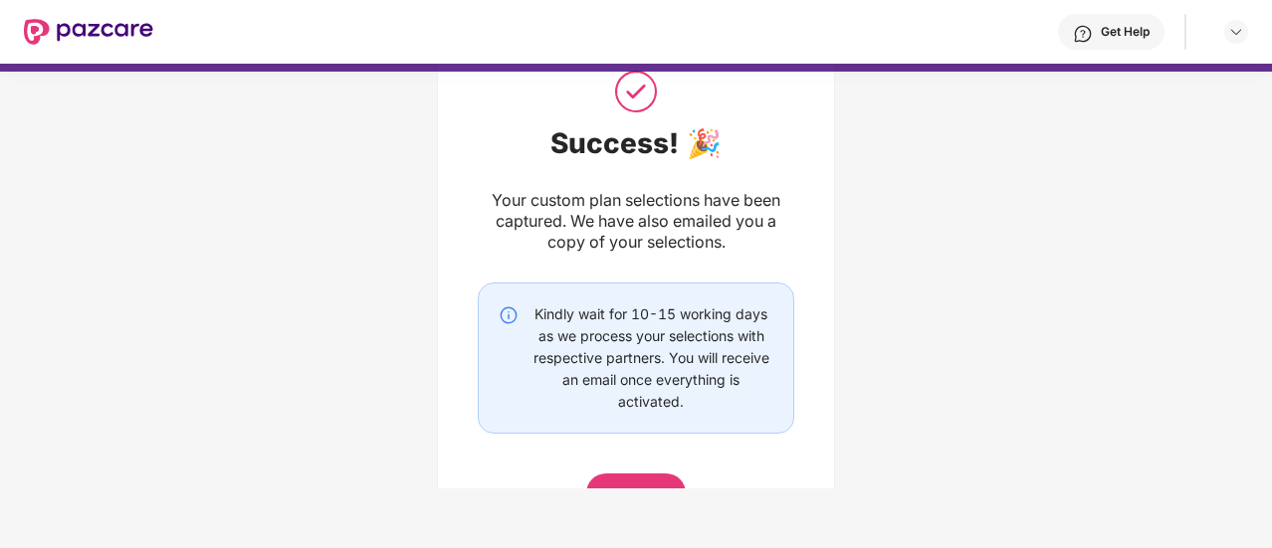
scroll to position [167, 0]
